Goal: Transaction & Acquisition: Book appointment/travel/reservation

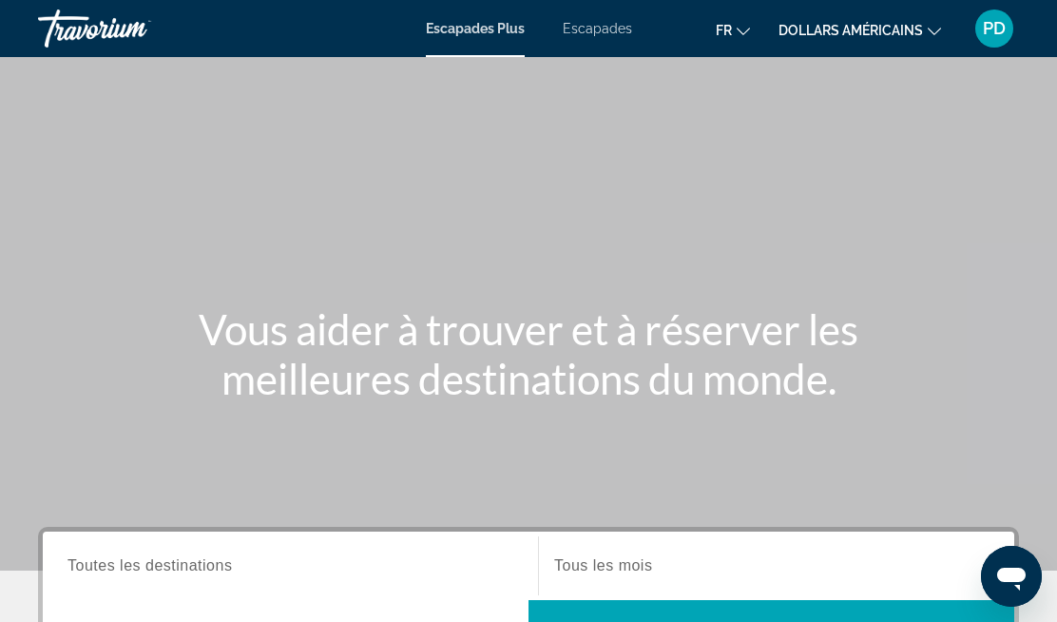
click at [937, 24] on mat-icon "Changer de devise" at bounding box center [934, 28] width 13 height 13
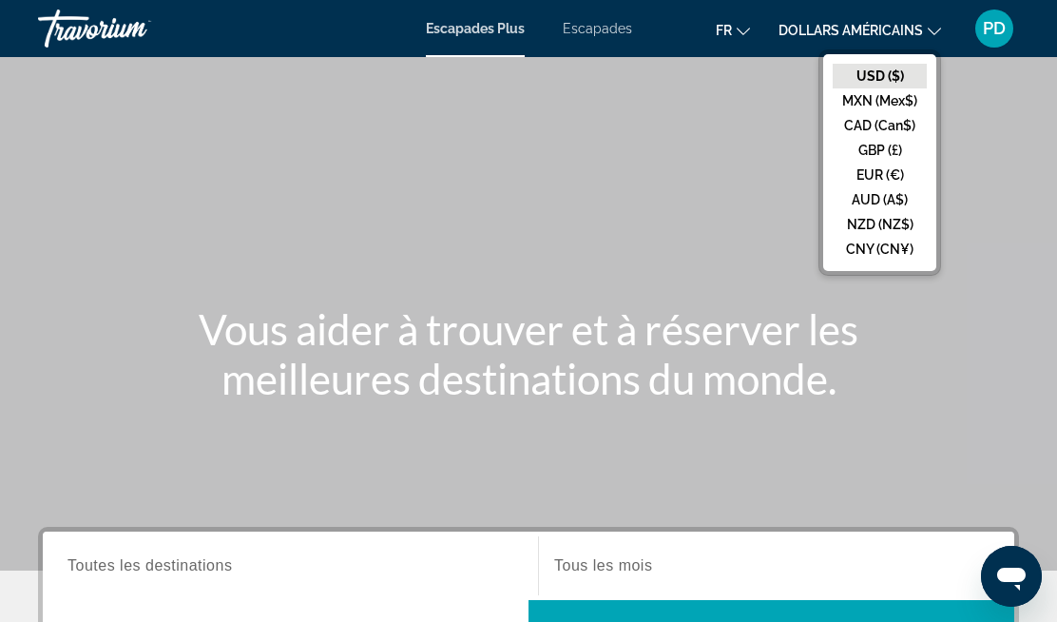
click at [871, 178] on button "EUR (€)" at bounding box center [880, 175] width 94 height 25
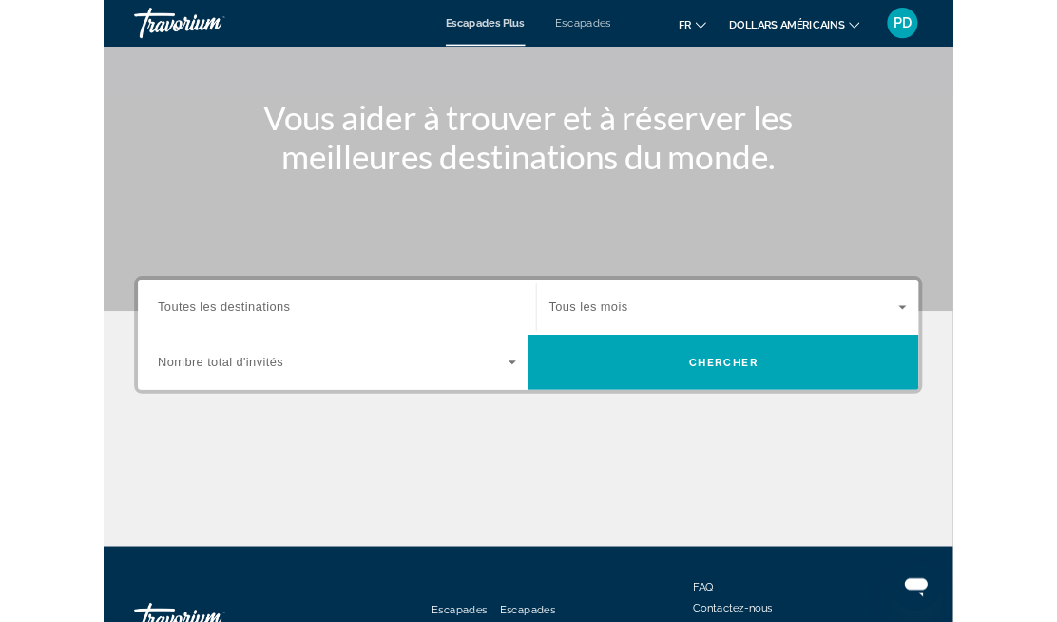
scroll to position [183, 0]
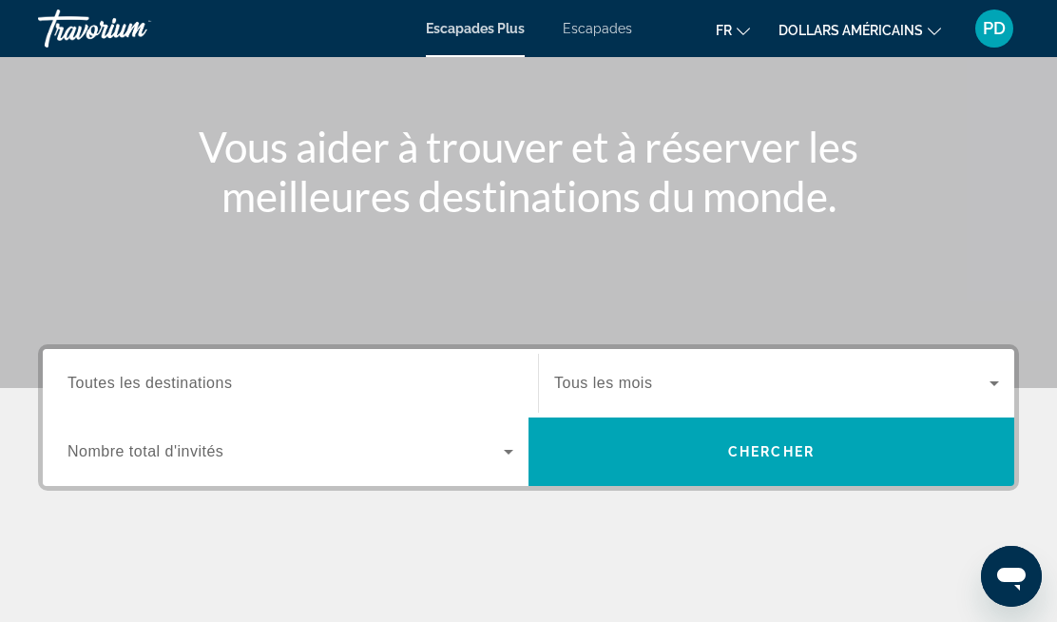
click at [220, 385] on span "Toutes les destinations" at bounding box center [149, 383] width 164 height 16
click at [220, 385] on input "Destination Toutes les destinations" at bounding box center [290, 384] width 446 height 23
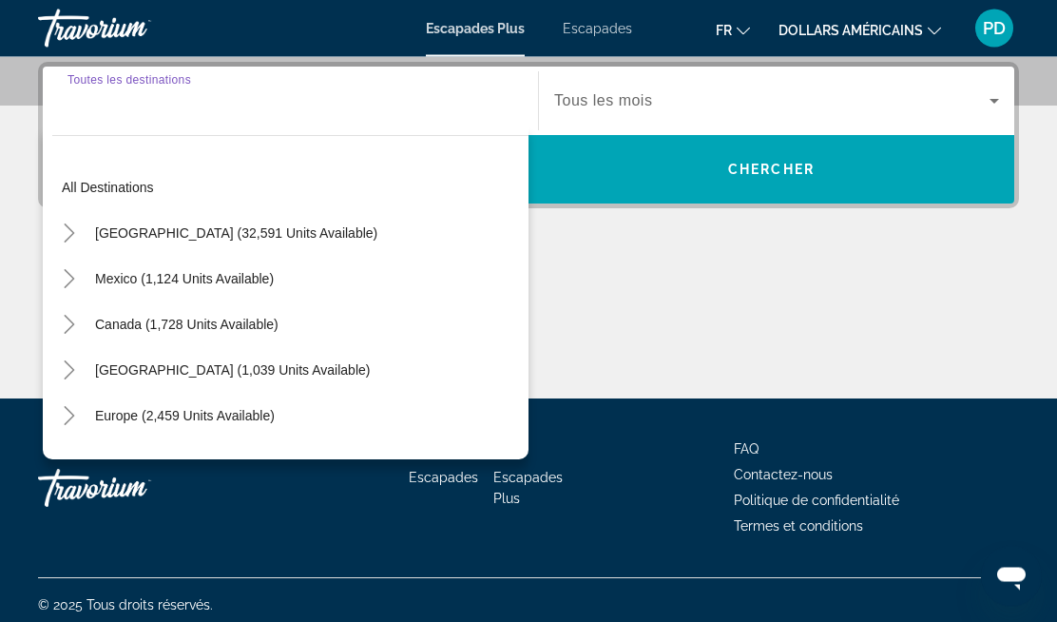
scroll to position [465, 0]
click at [123, 415] on span "Europe (2,459 units available)" at bounding box center [185, 415] width 180 height 15
type input "**********"
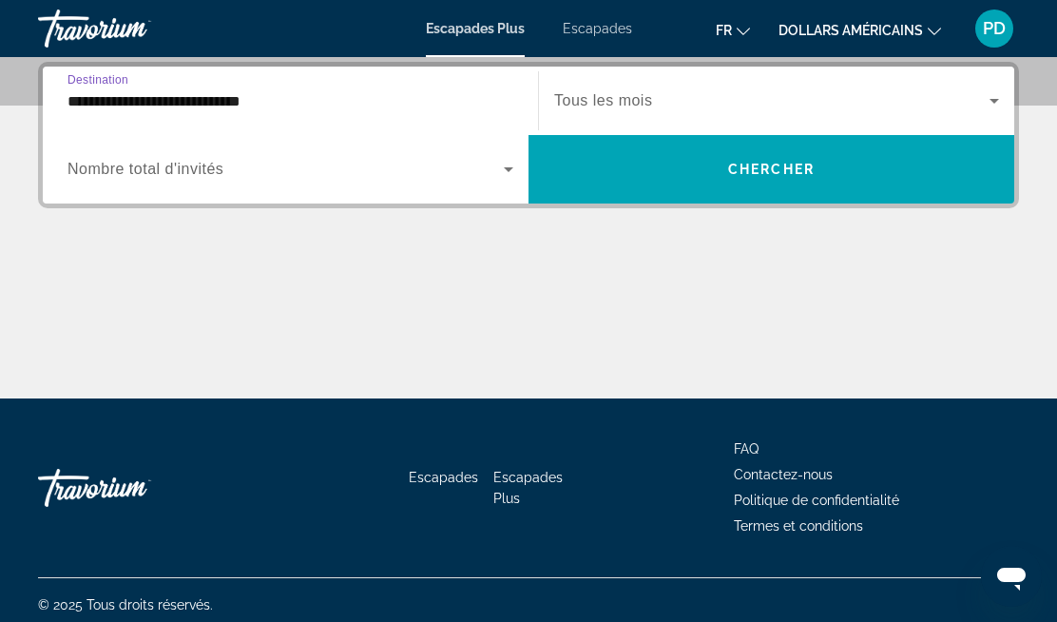
click at [744, 171] on span "Chercher" at bounding box center [771, 169] width 87 height 15
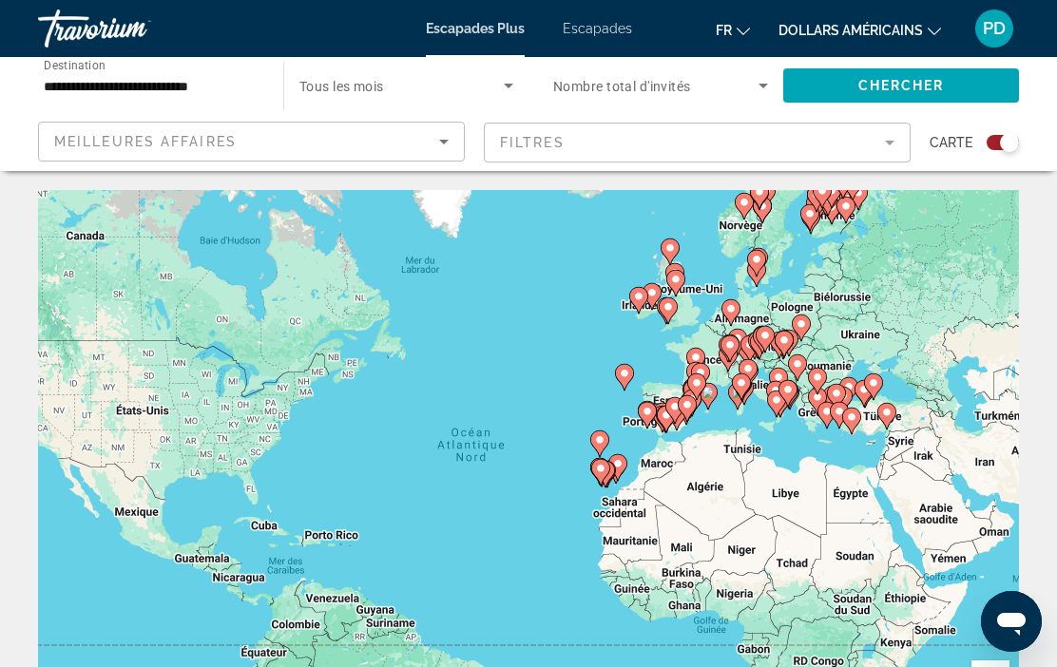
click at [696, 333] on div "Pour activer le glissement avec le clavier, appuyez sur Alt+Entrée. Une fois ce…" at bounding box center [528, 475] width 981 height 570
click at [448, 144] on icon "Sort by" at bounding box center [444, 141] width 23 height 23
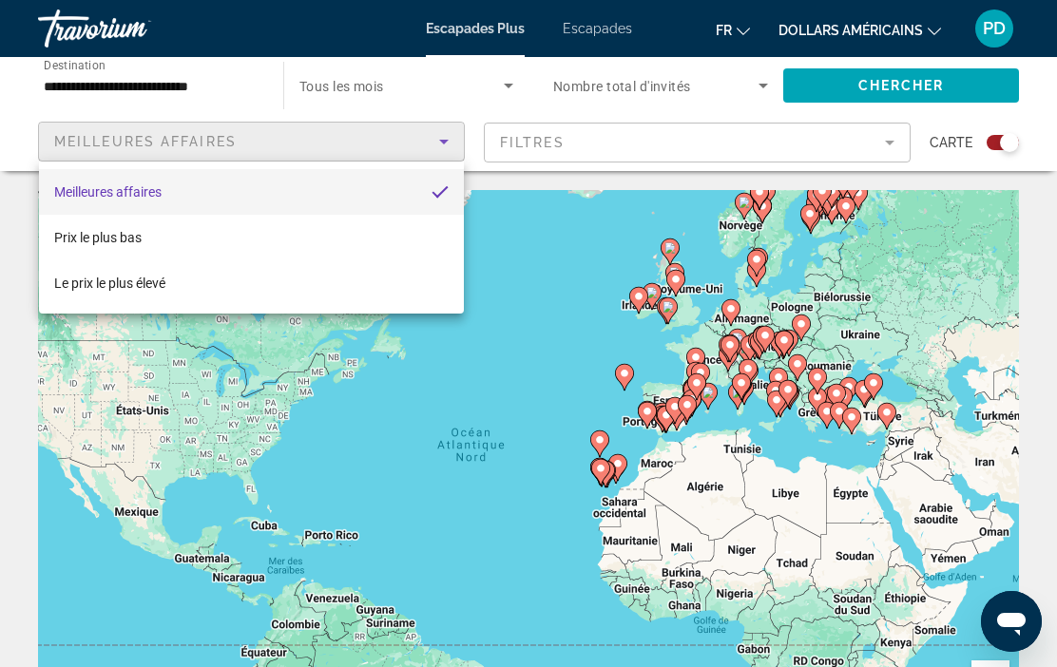
click at [893, 140] on div at bounding box center [528, 333] width 1057 height 667
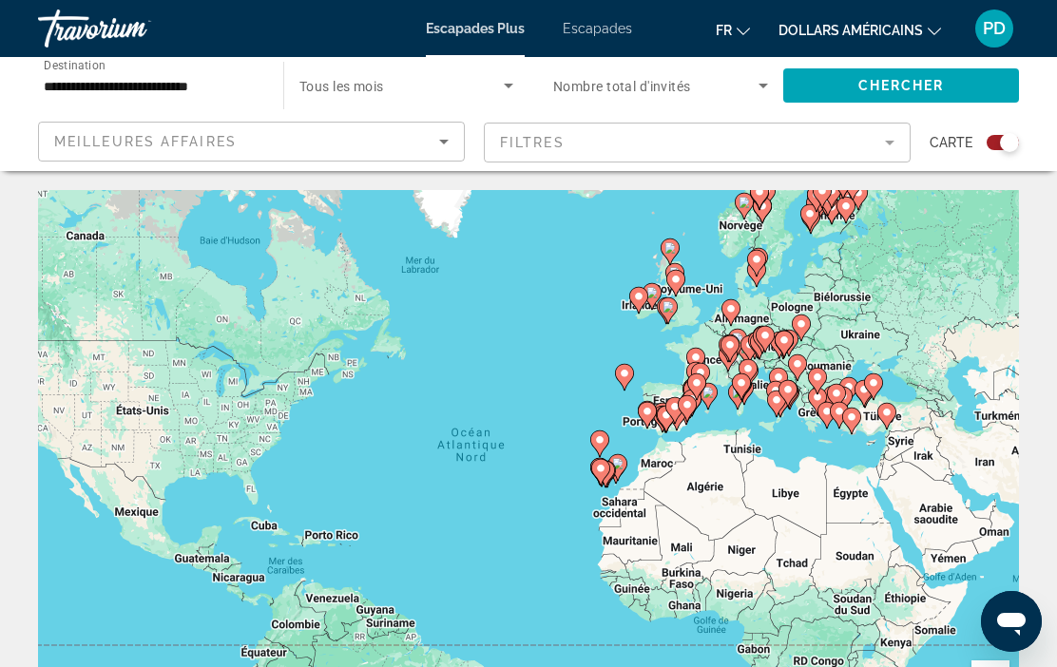
click at [887, 136] on mat-form-field "Filtres" at bounding box center [697, 143] width 427 height 40
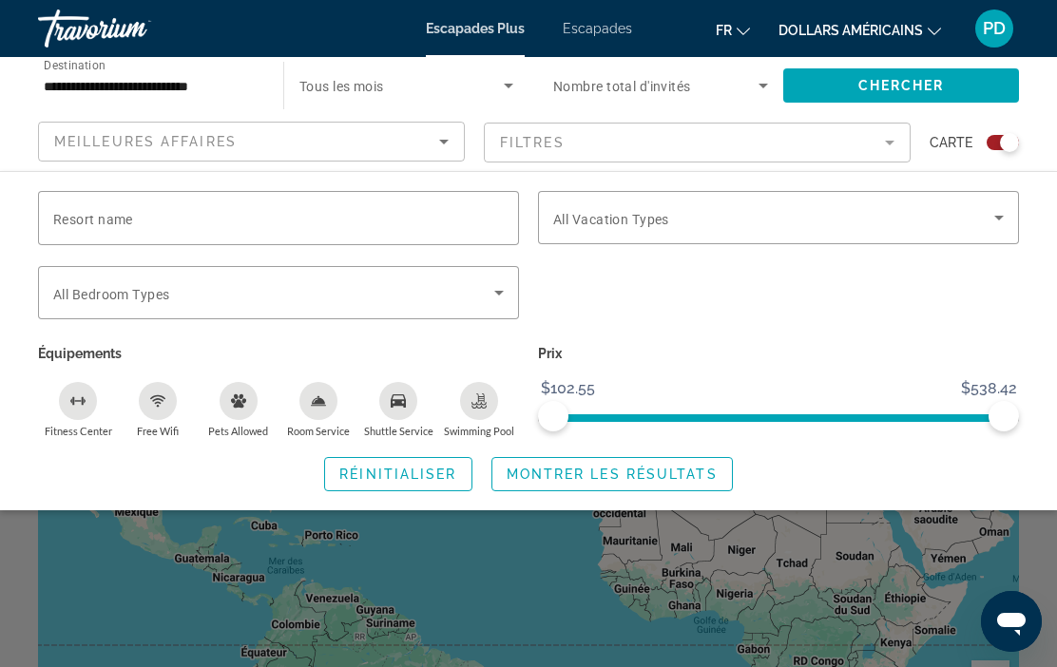
click at [149, 215] on input "Resort name" at bounding box center [278, 218] width 451 height 23
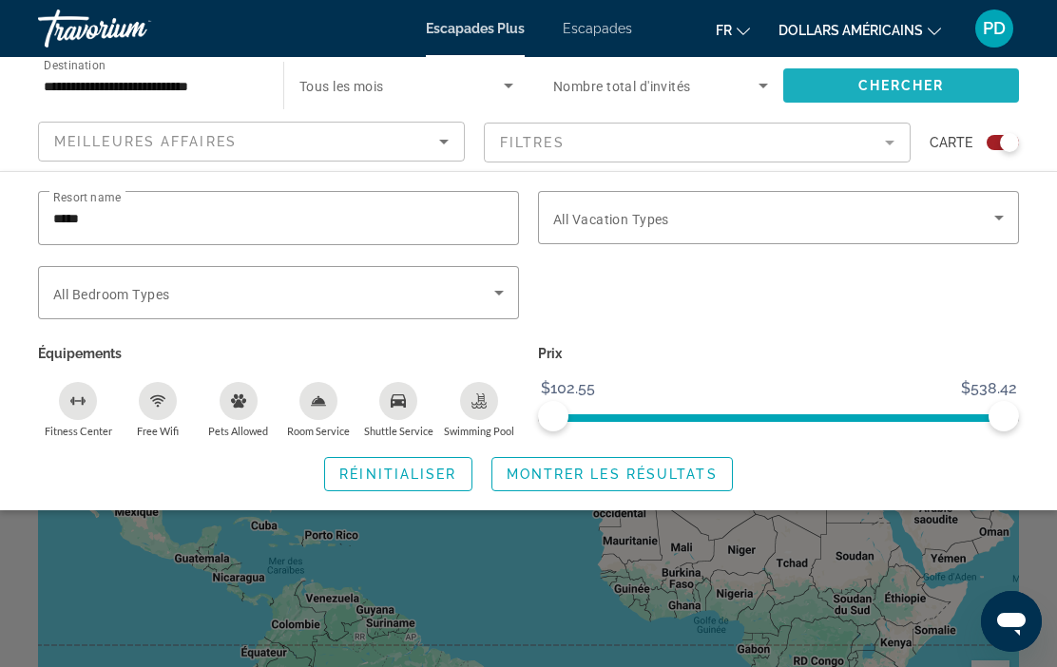
type input "*****"
click at [888, 83] on span "Chercher" at bounding box center [901, 85] width 87 height 15
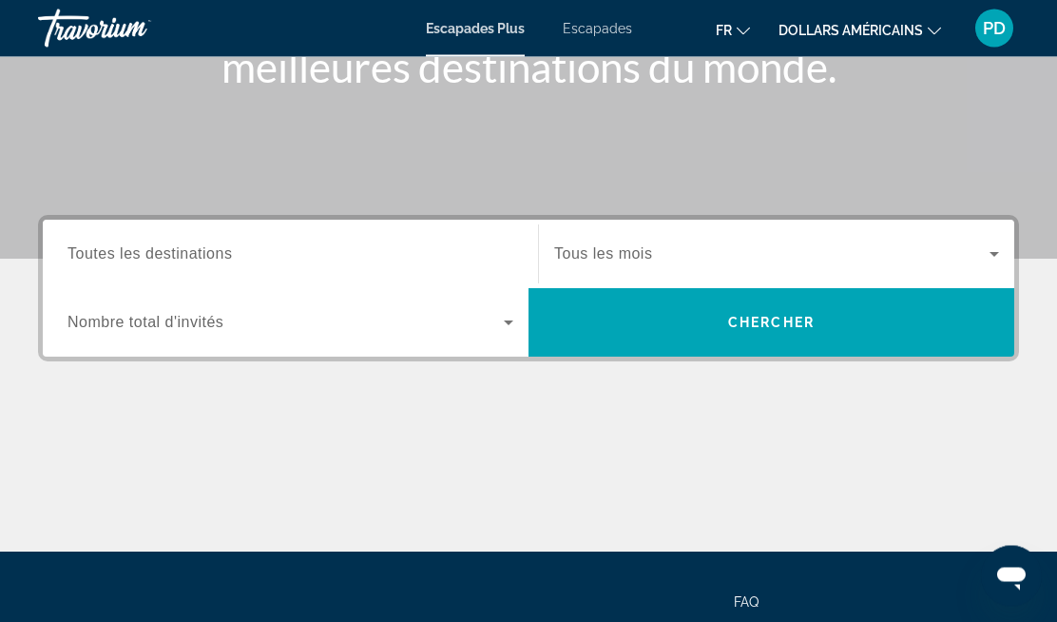
scroll to position [310, 0]
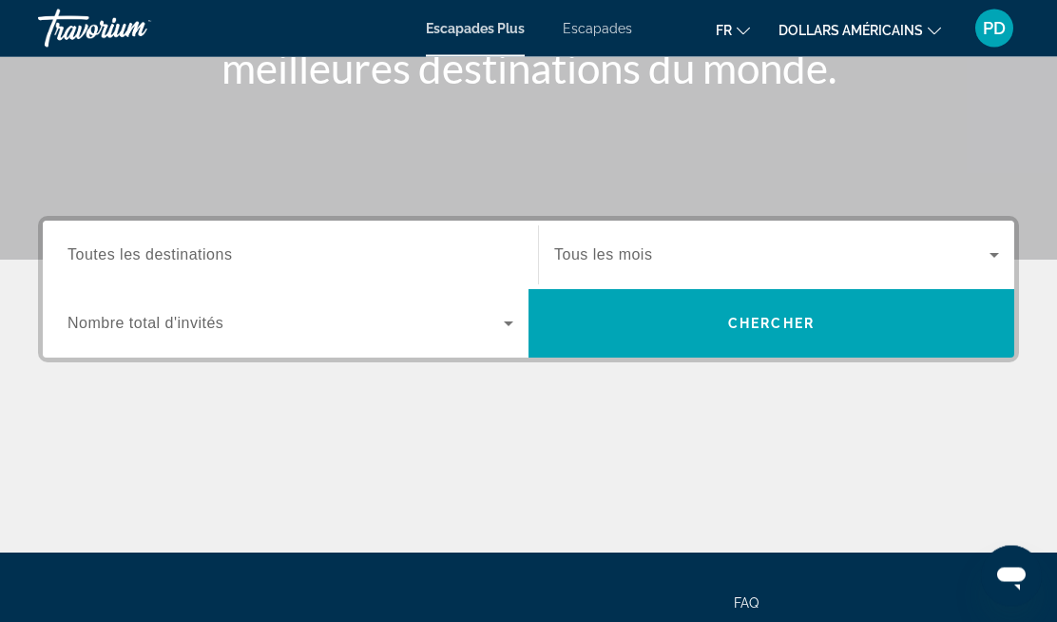
click at [244, 250] on input "Destination Toutes les destinations" at bounding box center [290, 256] width 446 height 23
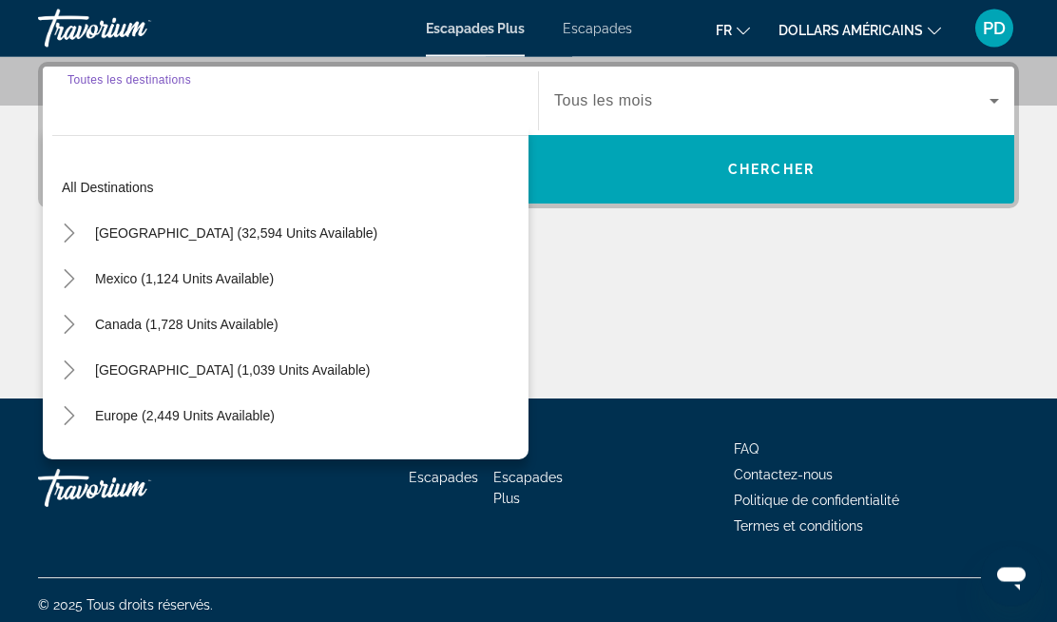
scroll to position [465, 0]
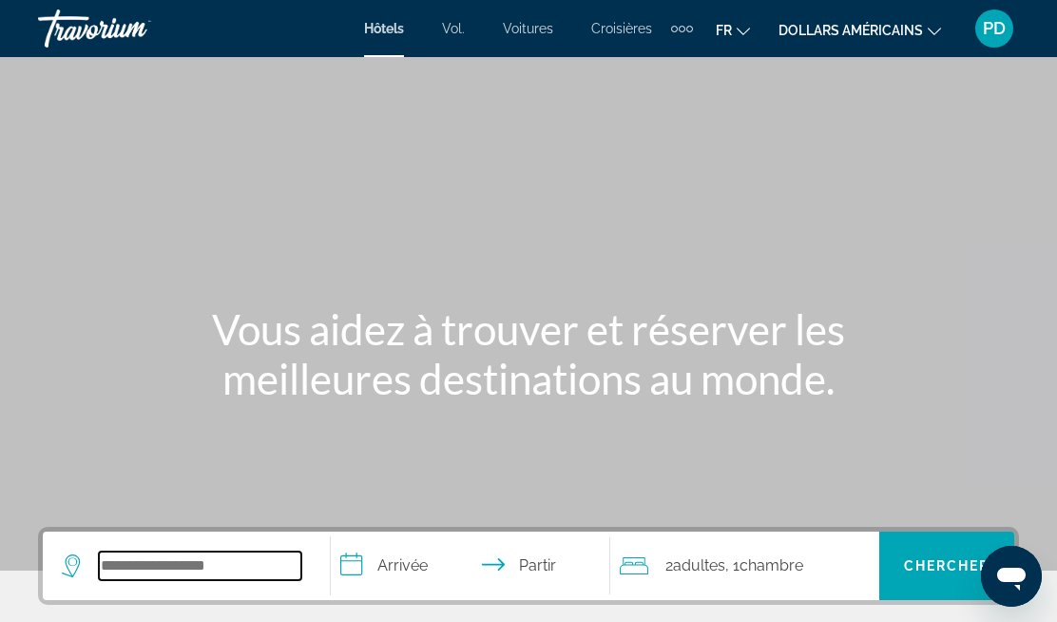
click at [190, 558] on input "Widget de recherche" at bounding box center [200, 565] width 202 height 29
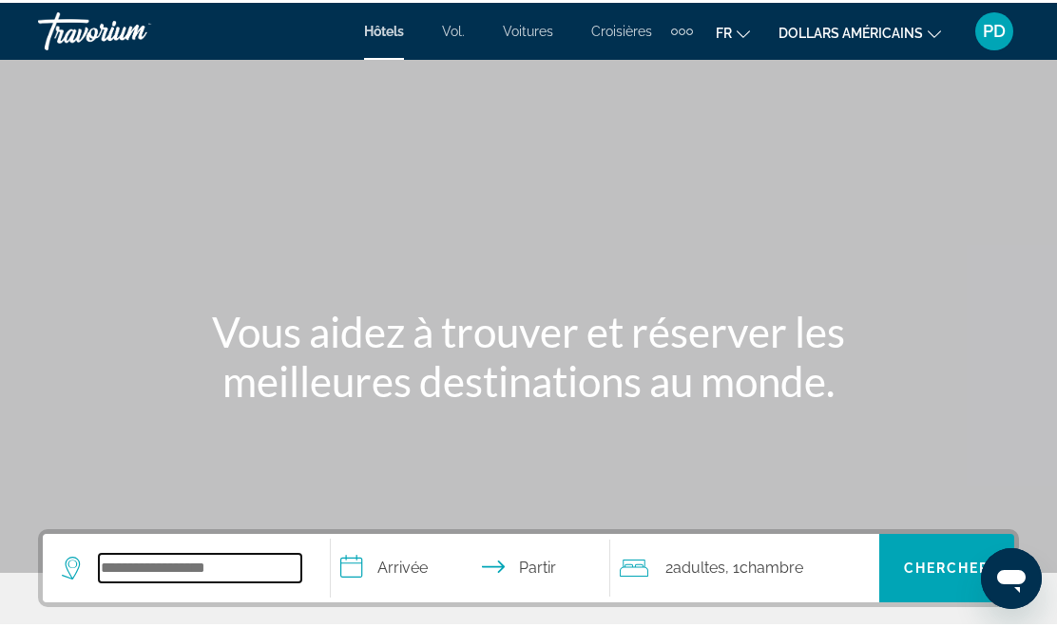
scroll to position [82, 0]
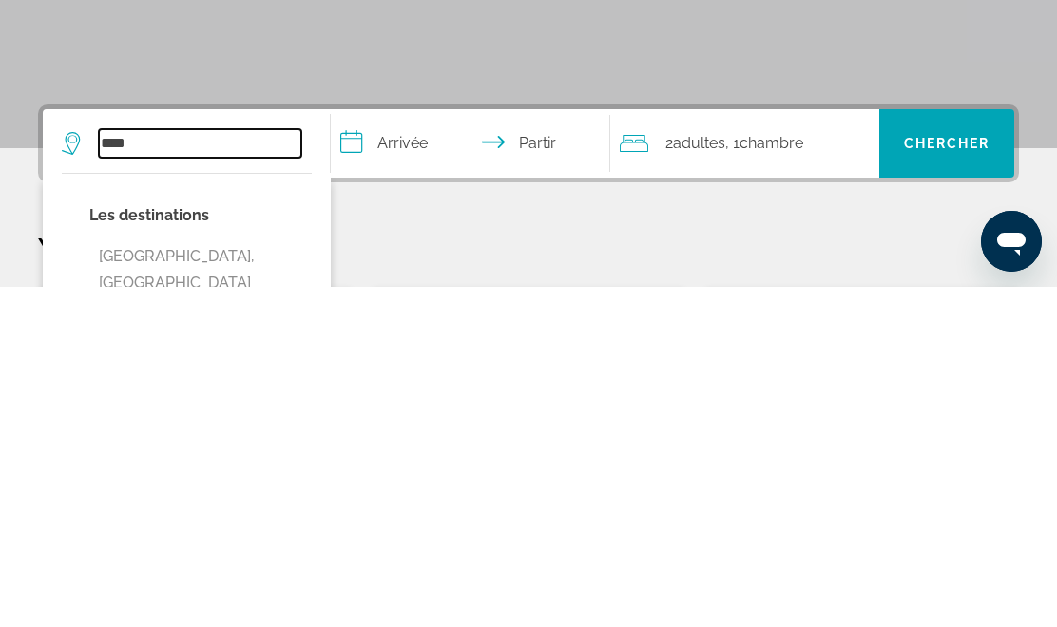
type input "****"
click at [351, 450] on input "**********" at bounding box center [474, 487] width 286 height 74
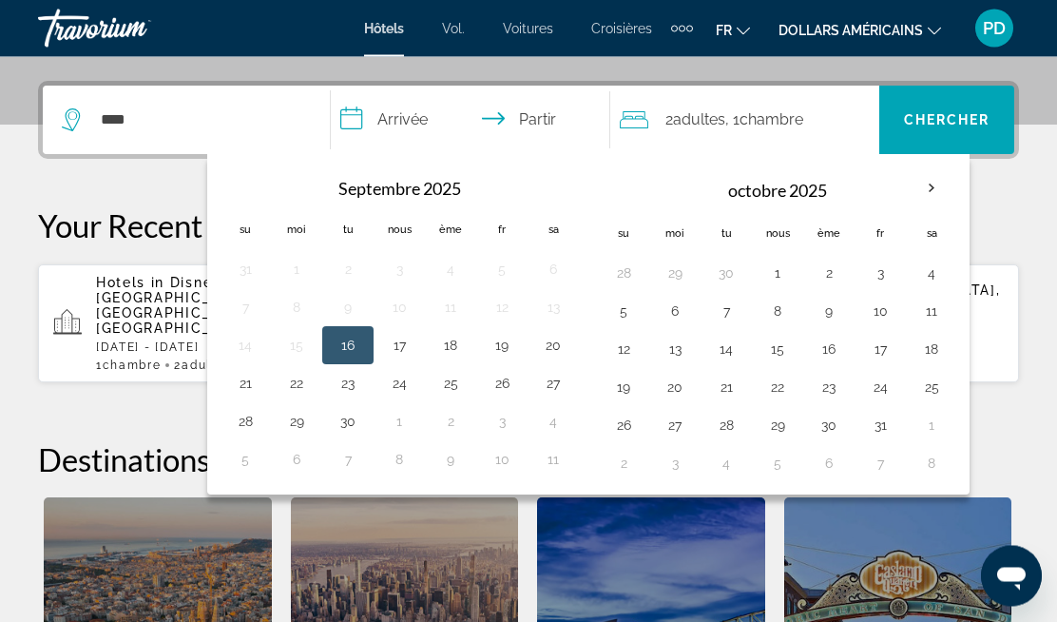
scroll to position [465, 0]
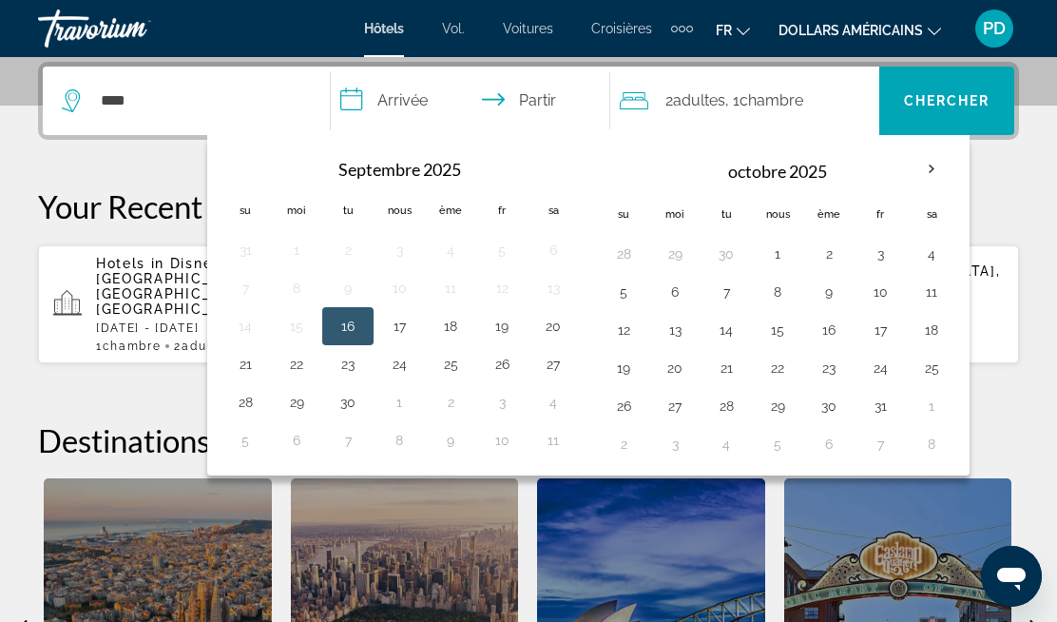
click at [924, 173] on th "Mois prochain" at bounding box center [931, 169] width 51 height 42
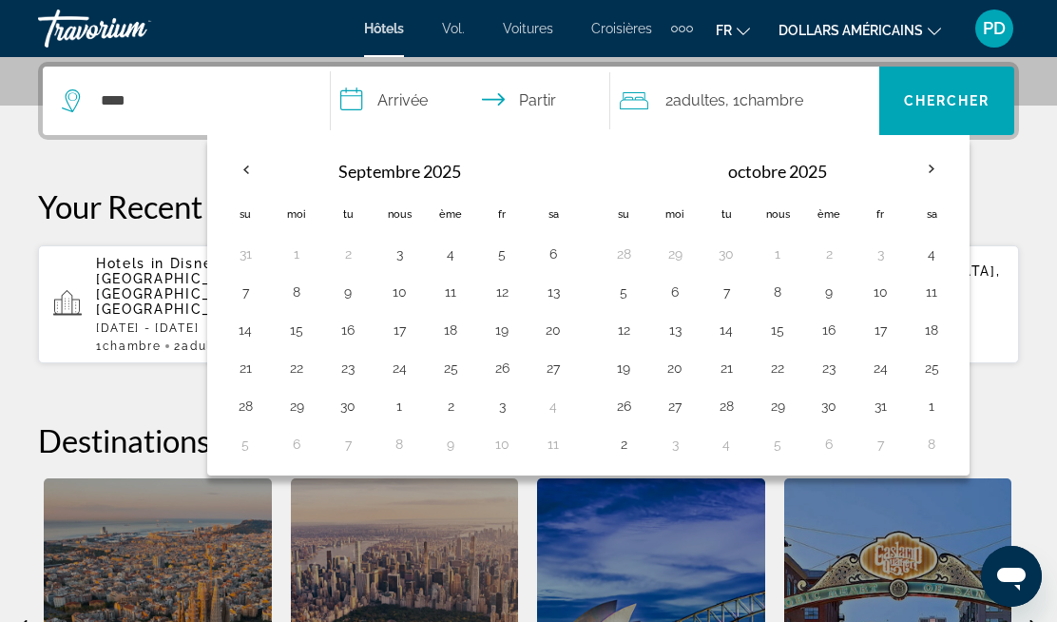
click at [919, 172] on th "Mois prochain" at bounding box center [931, 169] width 51 height 42
click at [913, 164] on th "Mois prochain" at bounding box center [931, 169] width 51 height 42
click at [910, 165] on th "Mois prochain" at bounding box center [931, 169] width 51 height 42
click at [926, 172] on th "Mois prochain" at bounding box center [931, 169] width 51 height 42
click at [928, 175] on th "Mois prochain" at bounding box center [931, 169] width 51 height 42
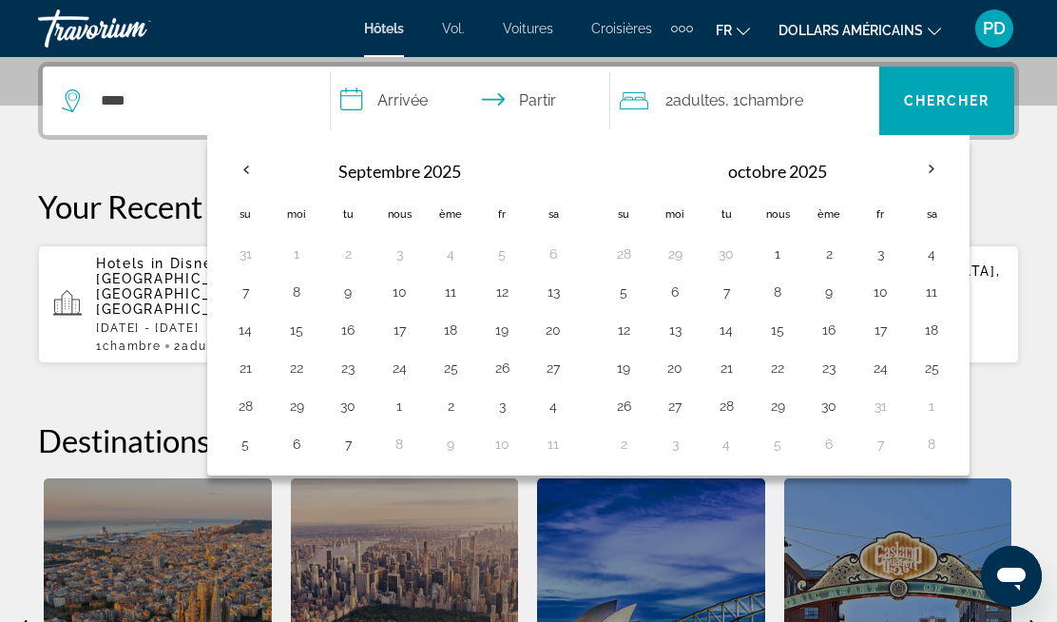
click at [932, 168] on th "Mois prochain" at bounding box center [931, 169] width 51 height 42
click at [929, 172] on th "Mois prochain" at bounding box center [931, 169] width 51 height 42
click at [932, 172] on th "Mois prochain" at bounding box center [931, 169] width 51 height 42
click at [933, 164] on th "Mois prochain" at bounding box center [931, 169] width 51 height 42
click at [678, 295] on button "6" at bounding box center [675, 292] width 30 height 27
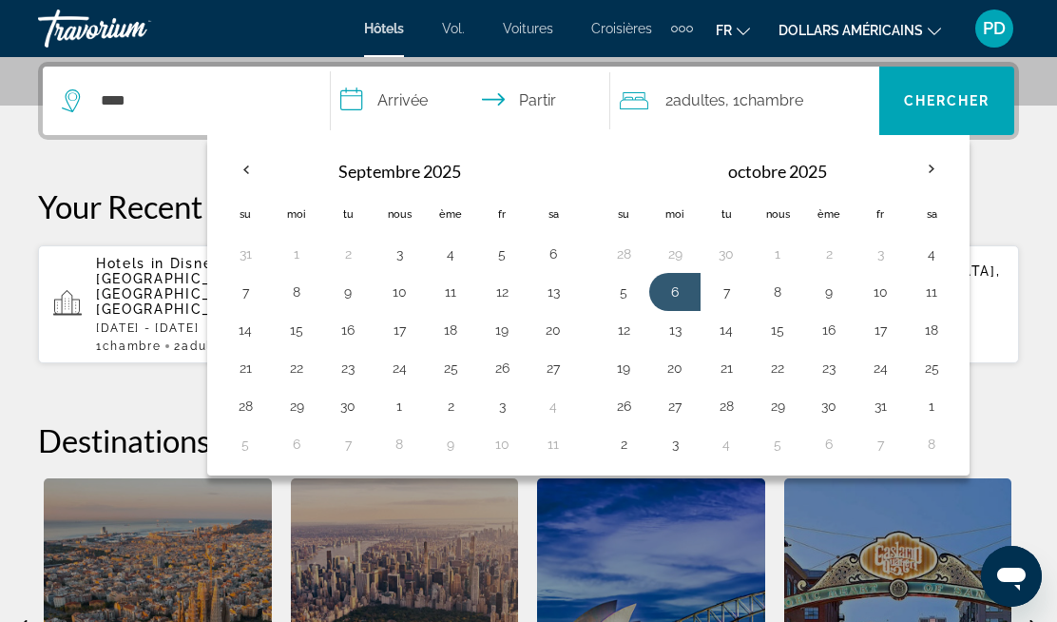
click at [728, 325] on button "14" at bounding box center [726, 330] width 30 height 27
type input "**********"
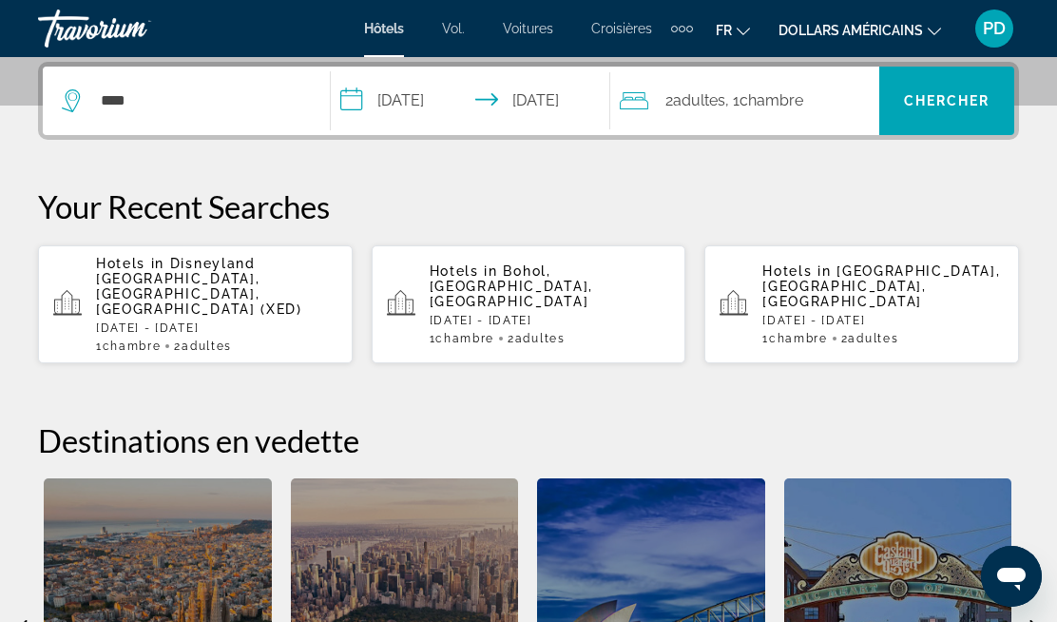
click at [936, 109] on span "Widget de recherche" at bounding box center [946, 101] width 135 height 46
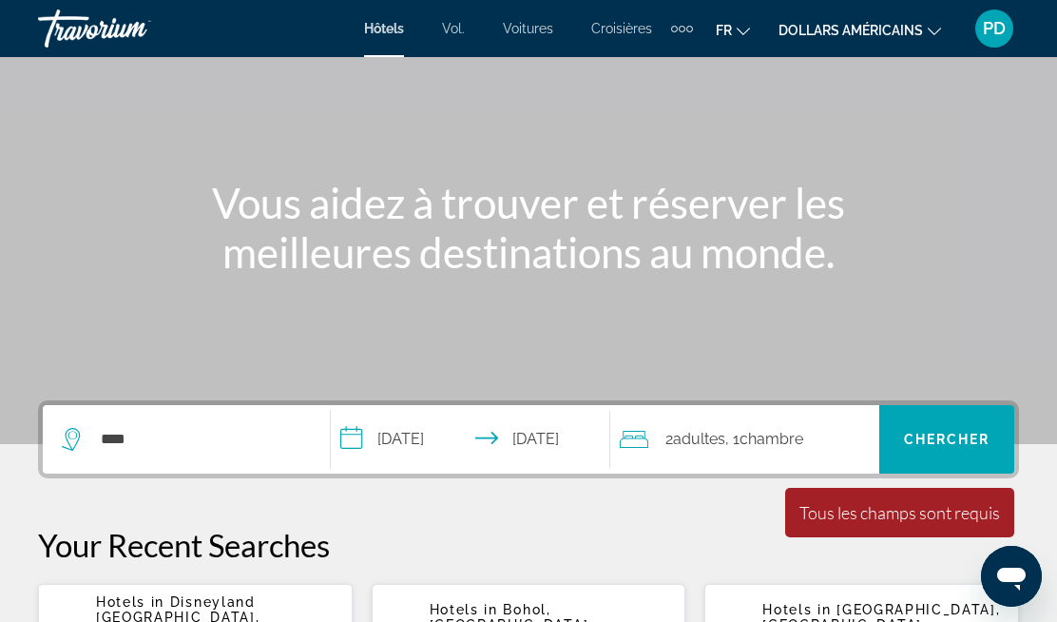
scroll to position [125, 0]
